Goal: Check status: Check status

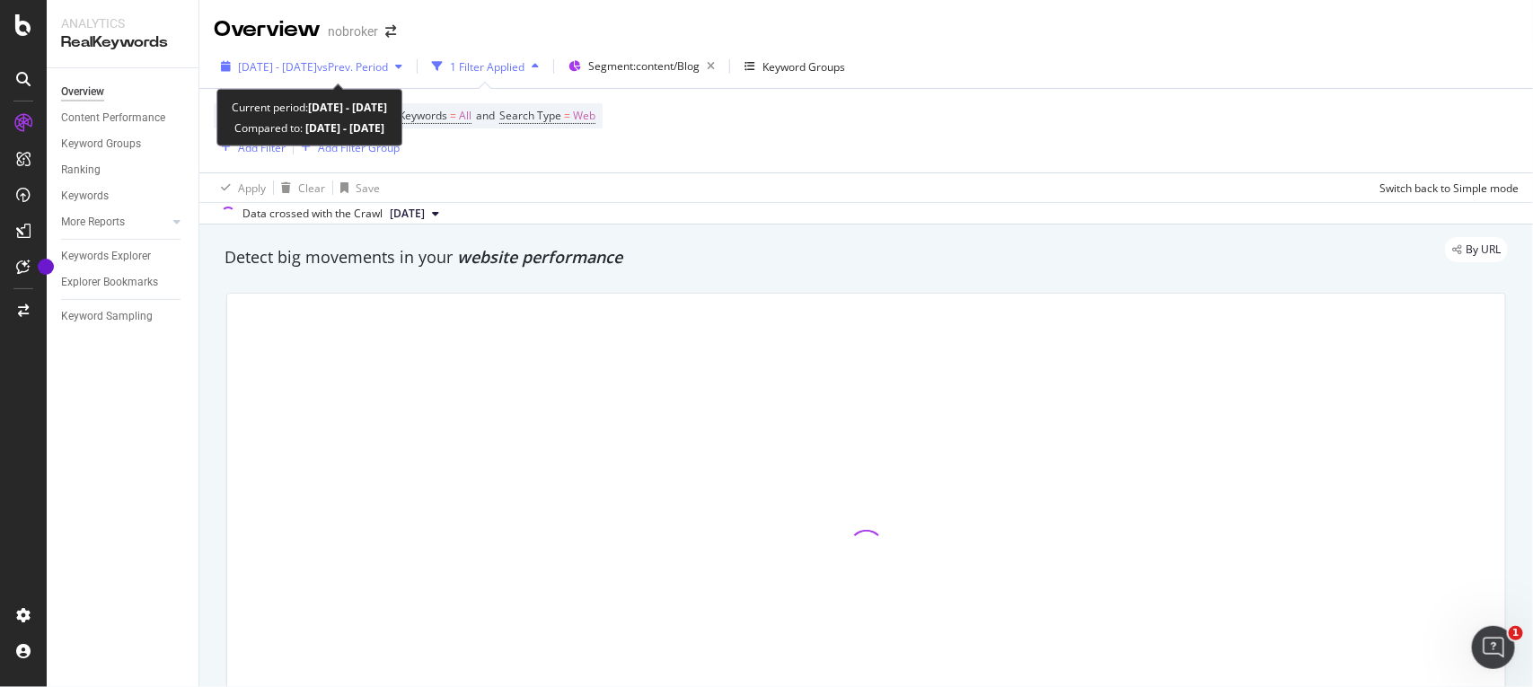
click at [388, 60] on span "vs Prev. Period" at bounding box center [352, 66] width 71 height 15
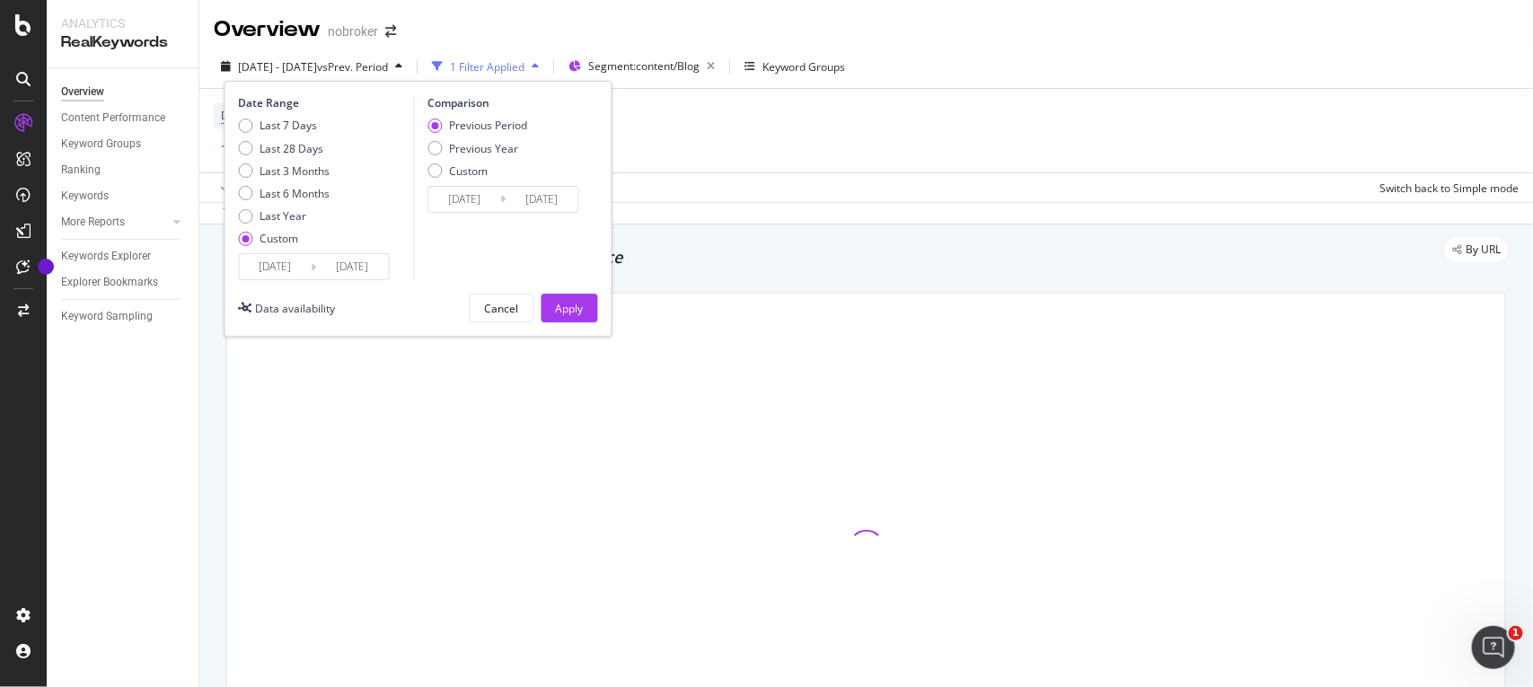
click at [382, 268] on input "[DATE]" at bounding box center [353, 266] width 72 height 25
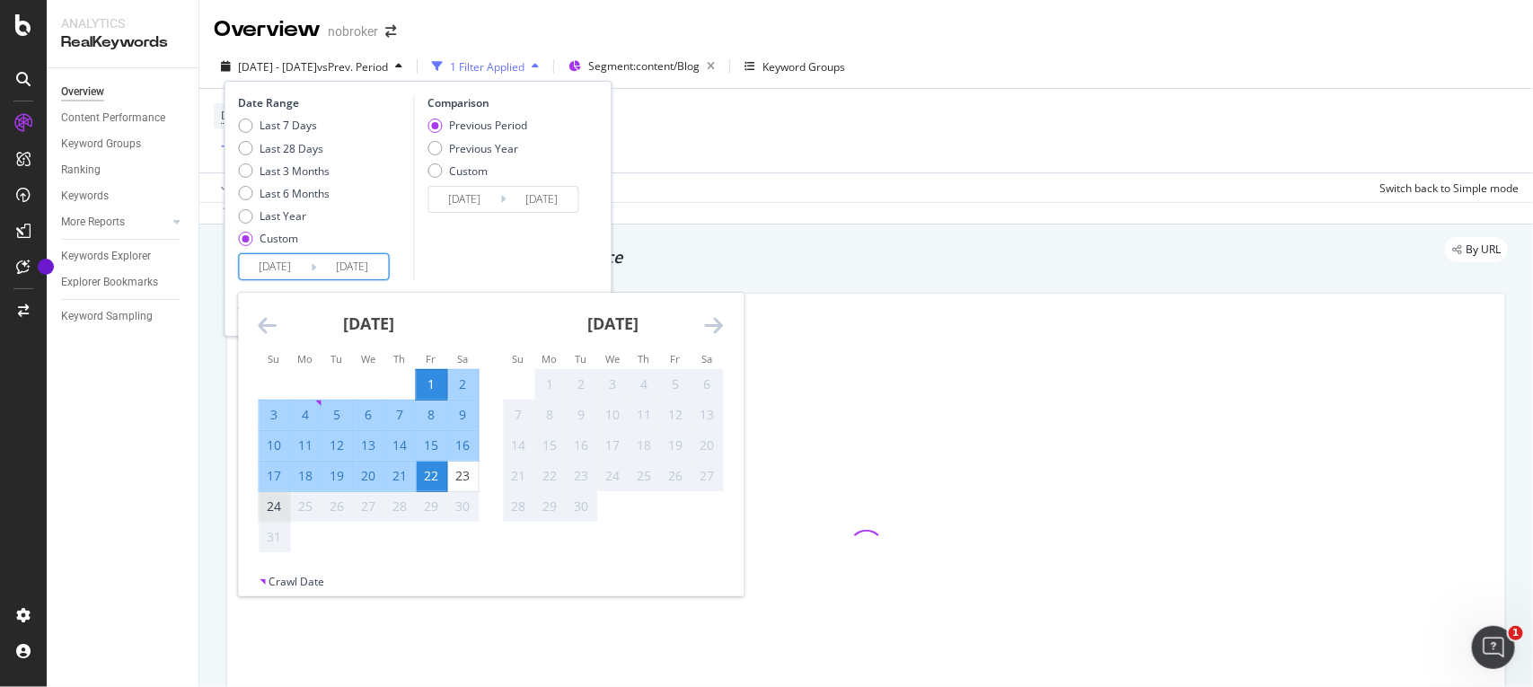
click at [275, 503] on div "24" at bounding box center [274, 506] width 31 height 18
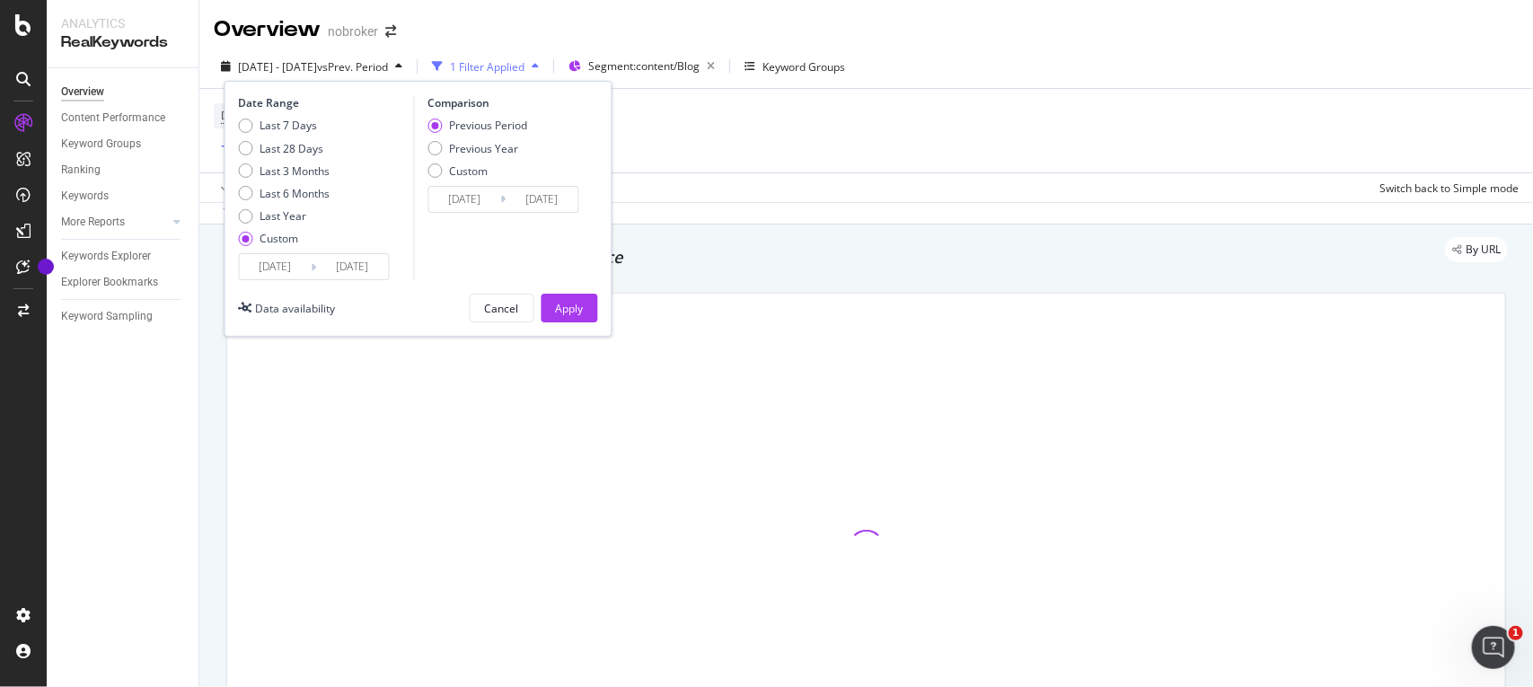
type input "[DATE]"
click at [575, 294] on button "Apply" at bounding box center [569, 308] width 57 height 29
